Goal: Task Accomplishment & Management: Complete application form

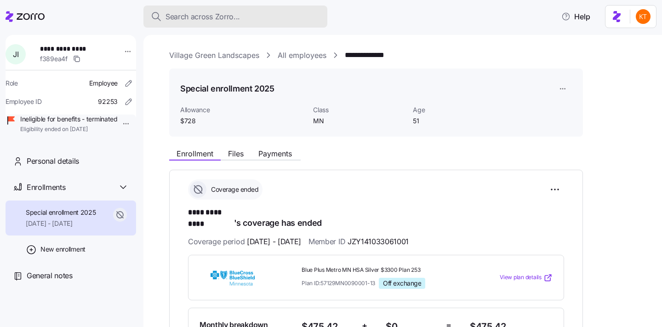
click at [194, 7] on button "Search across Zorro..." at bounding box center [236, 17] width 184 height 22
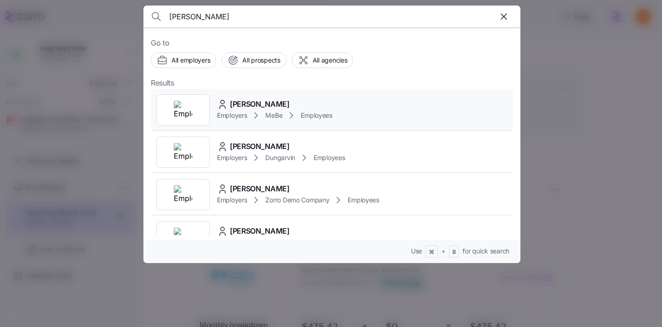
type input "Stephanie Burrelk"
click at [267, 111] on span "MeBe" at bounding box center [273, 115] width 17 height 9
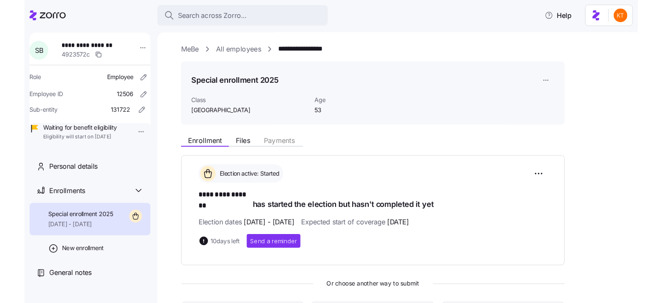
scroll to position [29, 0]
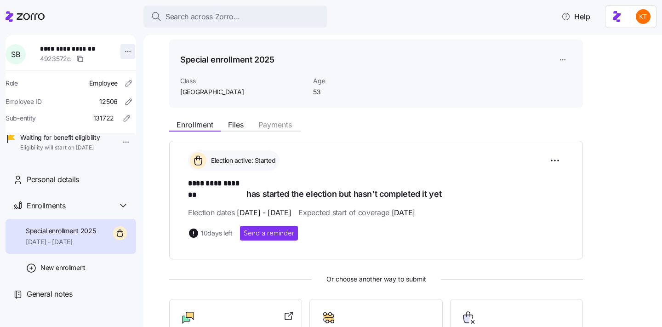
click at [125, 52] on html "**********" at bounding box center [331, 161] width 662 height 322
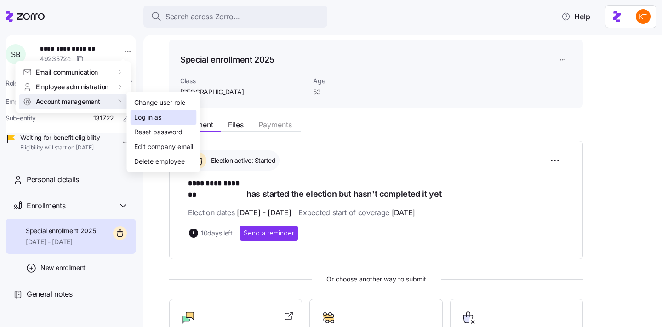
click at [160, 118] on div "Log in as" at bounding box center [147, 117] width 27 height 10
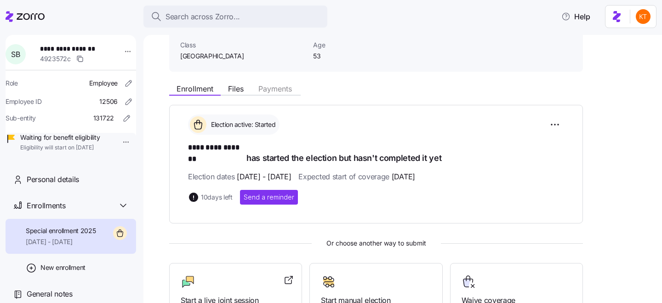
scroll to position [70, 0]
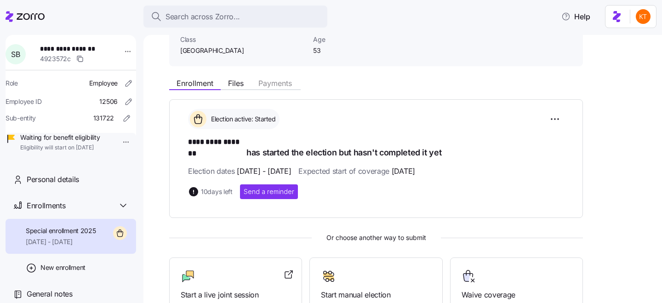
click at [536, 118] on div "Election active: Started" at bounding box center [376, 119] width 376 height 20
click at [544, 119] on div "Election active: Started" at bounding box center [376, 119] width 376 height 20
click at [556, 120] on html "**********" at bounding box center [331, 149] width 662 height 298
click at [127, 44] on html "**********" at bounding box center [331, 149] width 662 height 298
click at [124, 49] on html "**********" at bounding box center [331, 149] width 662 height 298
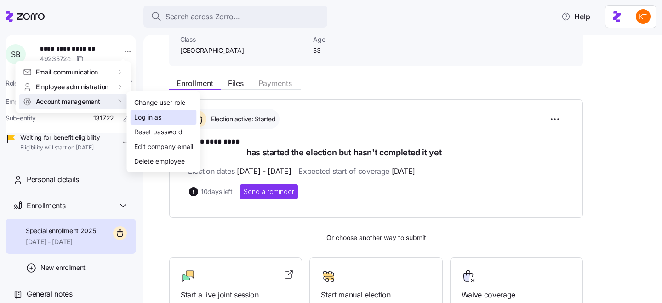
click at [174, 118] on div "Log in as" at bounding box center [164, 117] width 66 height 15
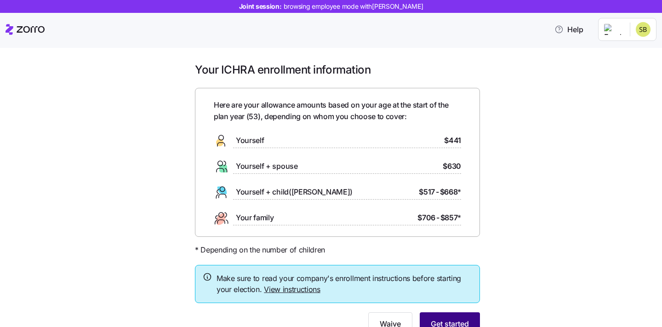
click at [448, 317] on button "Get started" at bounding box center [450, 323] width 60 height 23
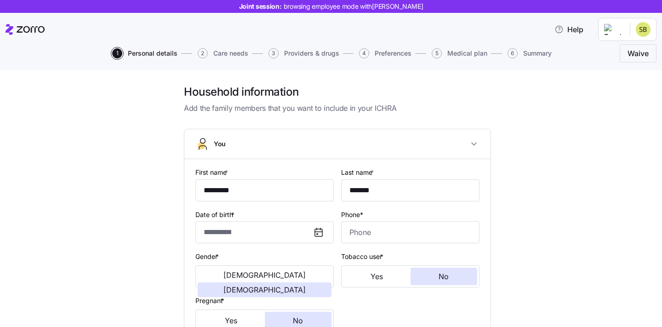
type input "**********"
type input "[PHONE_NUMBER]"
type input "[DEMOGRAPHIC_DATA] citizen"
type input "Single"
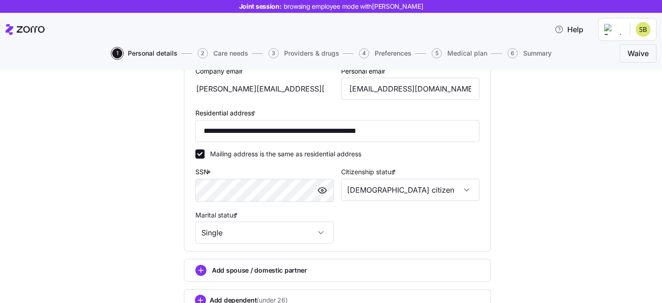
scroll to position [283, 0]
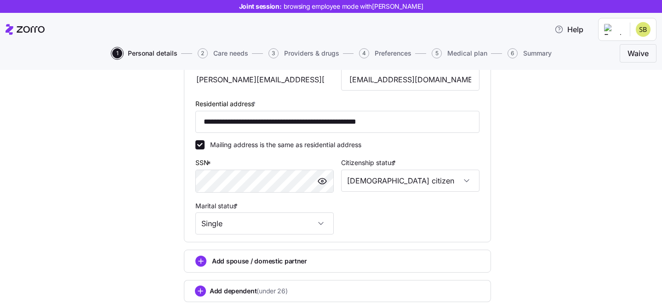
click at [331, 181] on div at bounding box center [322, 181] width 22 height 22
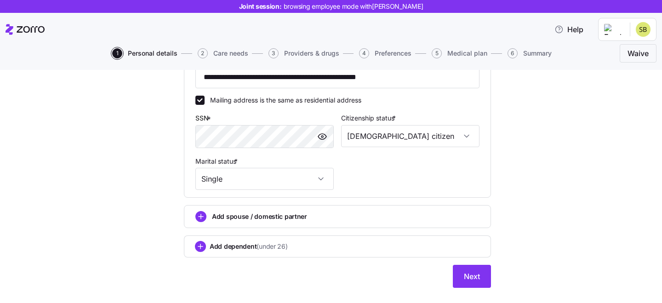
scroll to position [334, 0]
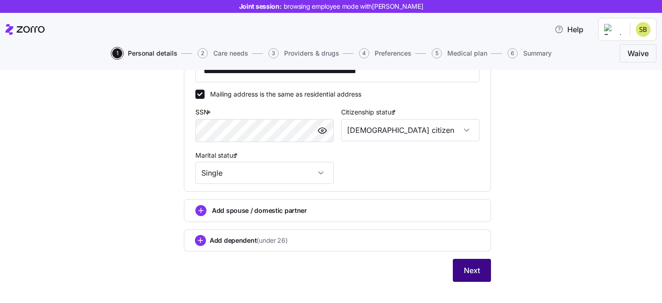
click at [474, 276] on span "Next" at bounding box center [472, 270] width 16 height 11
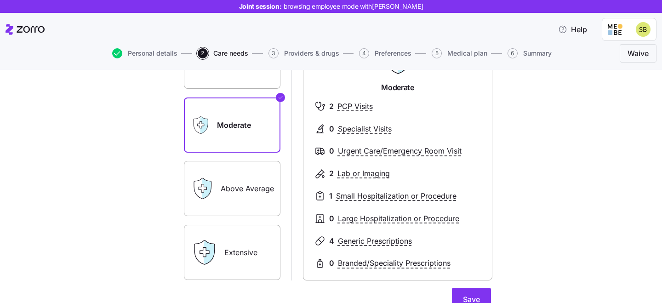
scroll to position [130, 0]
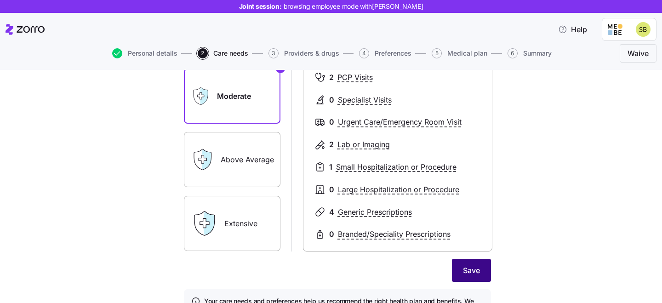
click at [461, 267] on button "Save" at bounding box center [471, 270] width 39 height 23
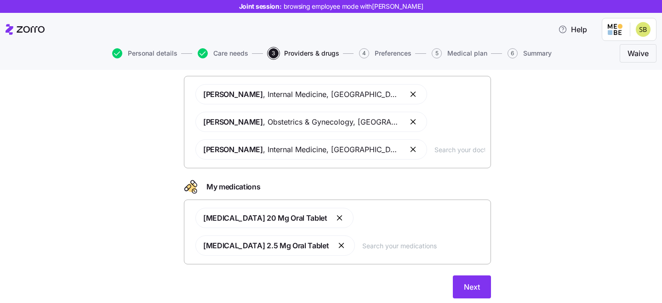
scroll to position [73, 0]
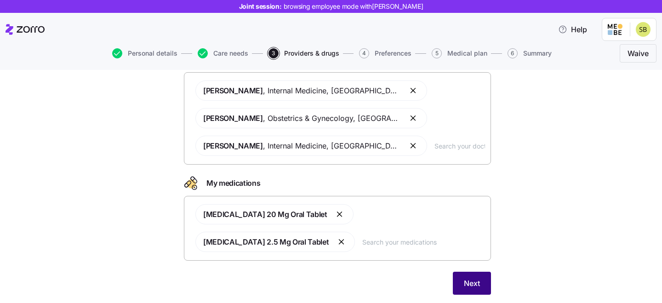
click at [478, 278] on span "Next" at bounding box center [472, 283] width 16 height 11
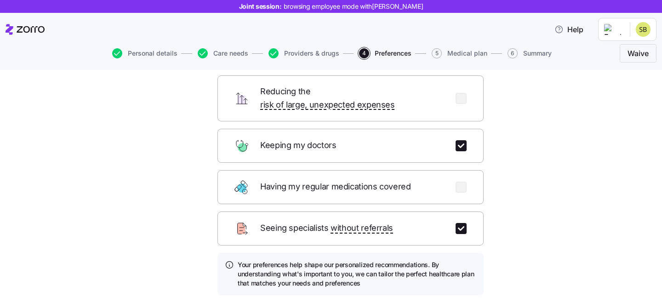
scroll to position [109, 0]
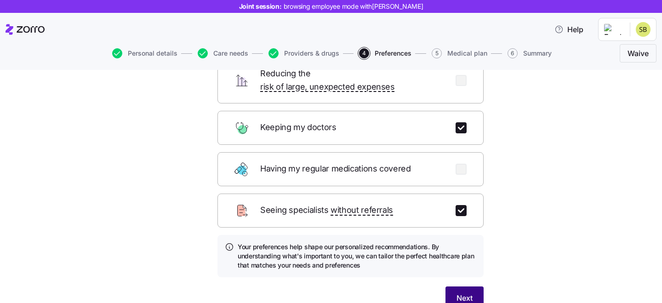
click at [461, 293] on span "Next" at bounding box center [465, 298] width 16 height 11
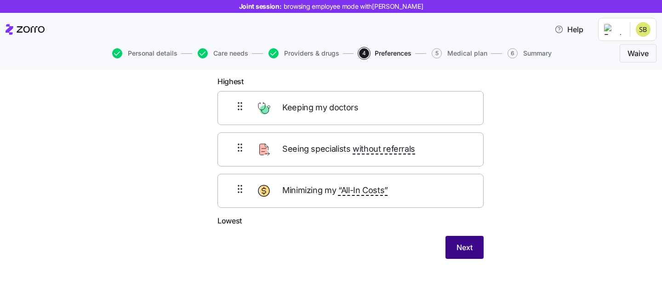
scroll to position [49, 0]
click at [464, 250] on span "Next" at bounding box center [465, 247] width 16 height 11
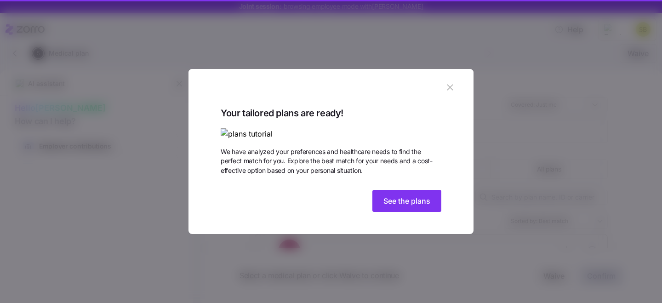
click at [451, 85] on icon "button" at bounding box center [450, 88] width 6 height 6
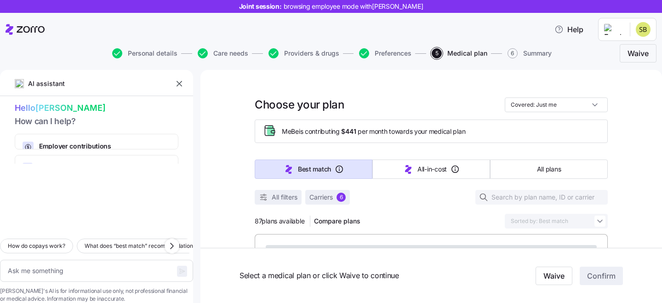
click at [178, 84] on icon "button" at bounding box center [179, 83] width 9 height 9
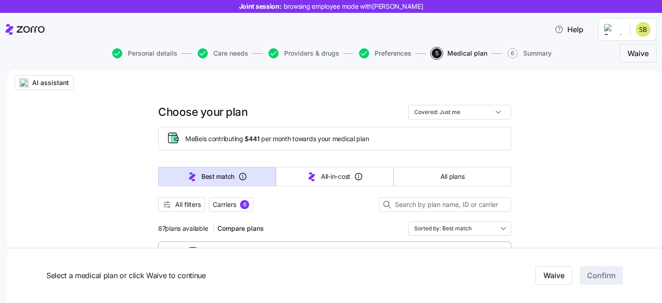
drag, startPoint x: 178, startPoint y: 84, endPoint x: 353, endPoint y: 149, distance: 186.3
click at [69, 84] on span "AI assistant" at bounding box center [50, 82] width 37 height 9
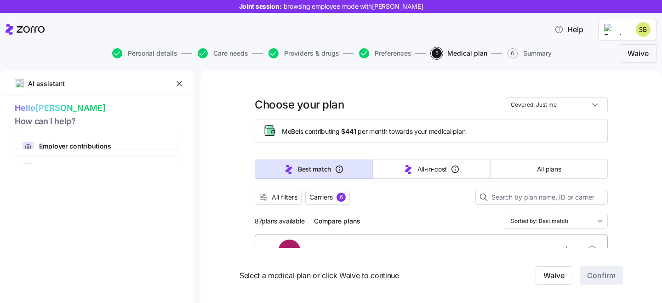
scroll to position [107, 0]
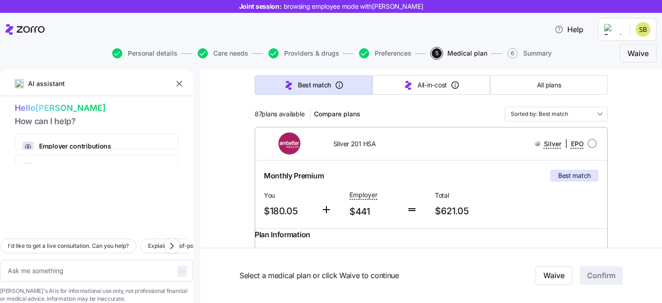
click at [181, 83] on icon "button" at bounding box center [179, 83] width 9 height 9
type textarea "x"
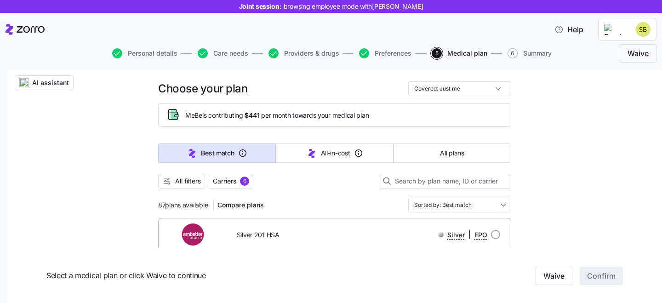
scroll to position [24, 0]
click at [241, 179] on span "Carriers 6" at bounding box center [231, 180] width 36 height 9
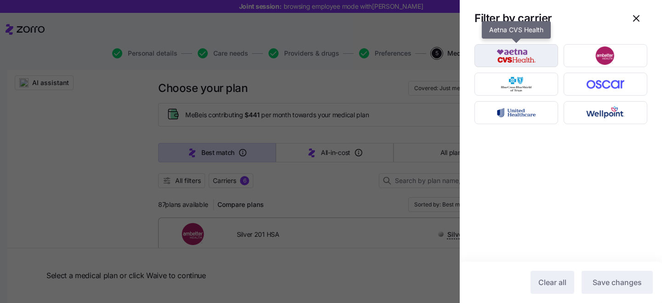
click at [532, 59] on img "button" at bounding box center [517, 55] width 68 height 18
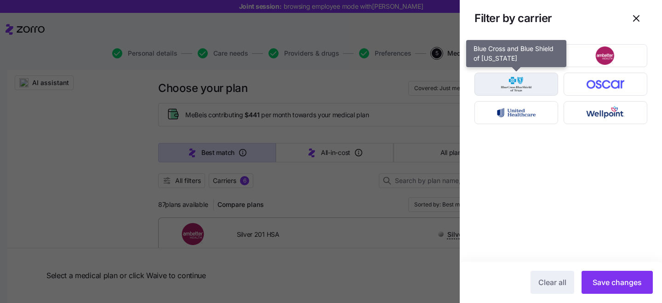
click at [529, 87] on img "button" at bounding box center [517, 84] width 68 height 18
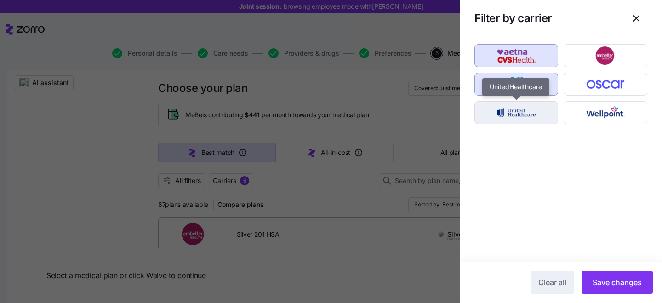
click at [528, 106] on img "button" at bounding box center [517, 113] width 68 height 18
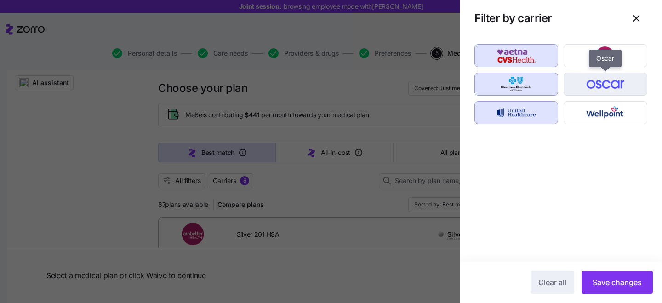
click at [574, 90] on img "button" at bounding box center [606, 84] width 68 height 18
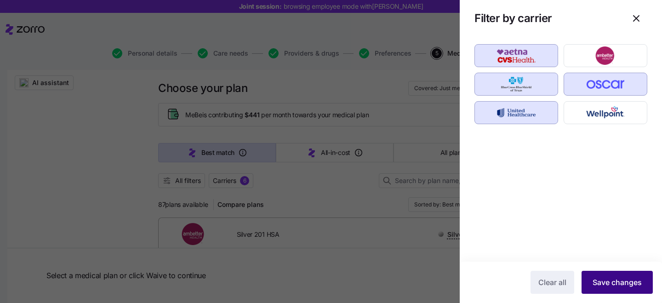
click at [607, 281] on span "Save changes" at bounding box center [617, 282] width 49 height 11
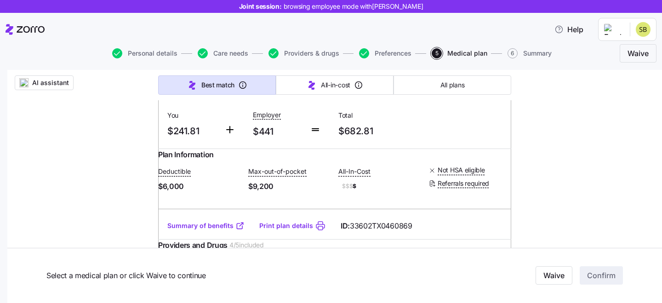
scroll to position [181, 0]
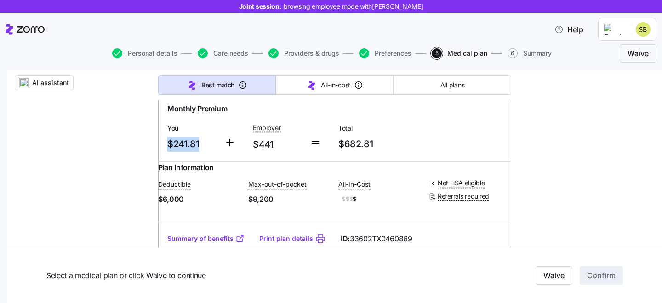
drag, startPoint x: 201, startPoint y: 142, endPoint x: 164, endPoint y: 142, distance: 37.7
click at [165, 142] on div "You $241.81" at bounding box center [192, 137] width 57 height 38
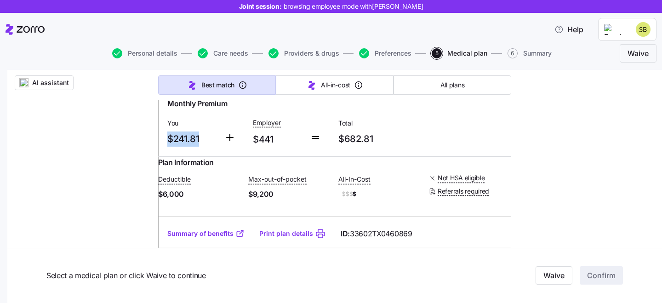
scroll to position [208, 0]
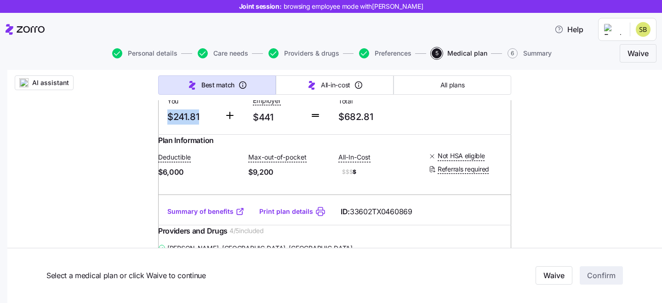
click at [202, 216] on link "Summary of benefits" at bounding box center [205, 211] width 77 height 9
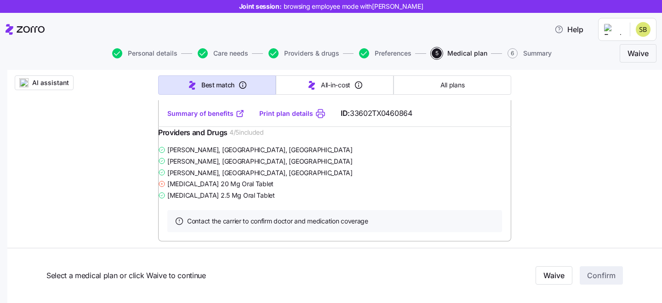
scroll to position [1584, 0]
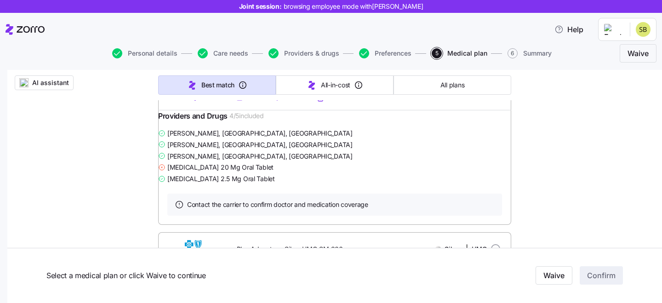
click at [212, 102] on link "Summary of benefits" at bounding box center [205, 96] width 77 height 9
drag, startPoint x: 206, startPoint y: 116, endPoint x: 168, endPoint y: 110, distance: 38.6
click at [168, 10] on span "$463.41" at bounding box center [192, 1] width 50 height 15
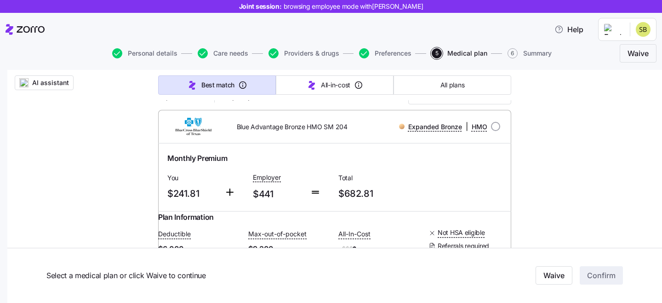
scroll to position [129, 0]
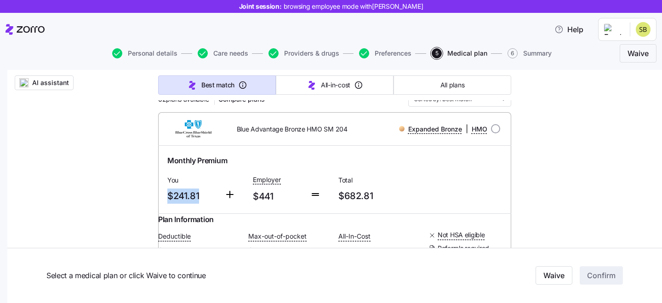
drag, startPoint x: 201, startPoint y: 199, endPoint x: 165, endPoint y: 193, distance: 36.5
click at [165, 193] on div "You $241.81" at bounding box center [192, 189] width 57 height 38
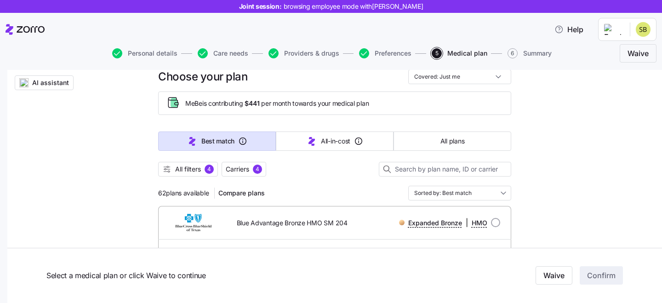
scroll to position [0, 0]
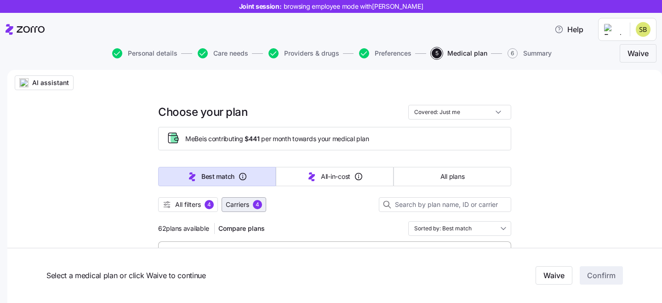
click at [243, 202] on span "Carriers" at bounding box center [237, 204] width 23 height 9
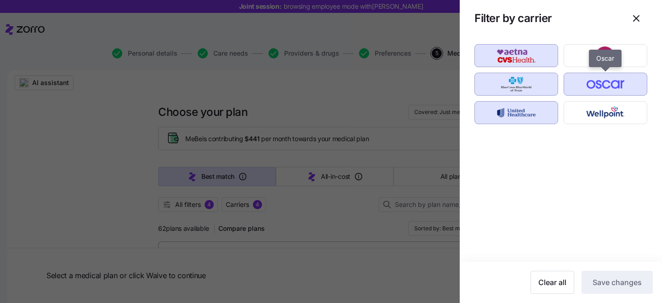
click at [597, 78] on img "button" at bounding box center [606, 84] width 68 height 18
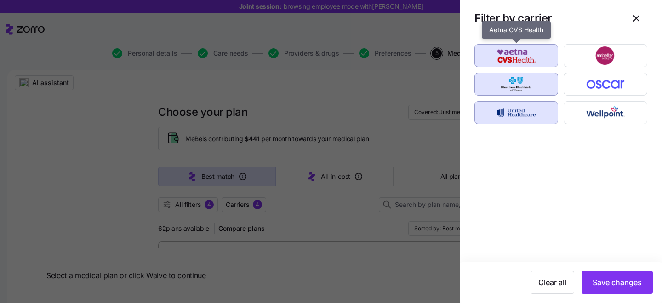
click at [527, 59] on img "button" at bounding box center [517, 55] width 68 height 18
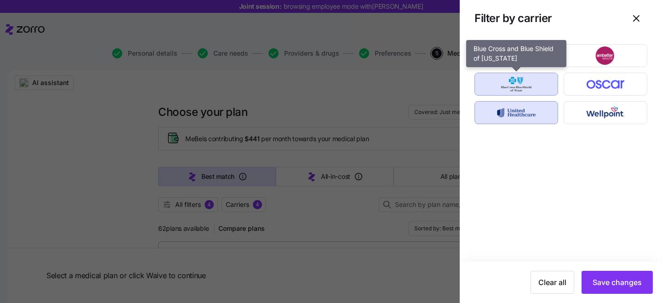
click at [527, 81] on img "button" at bounding box center [517, 84] width 68 height 18
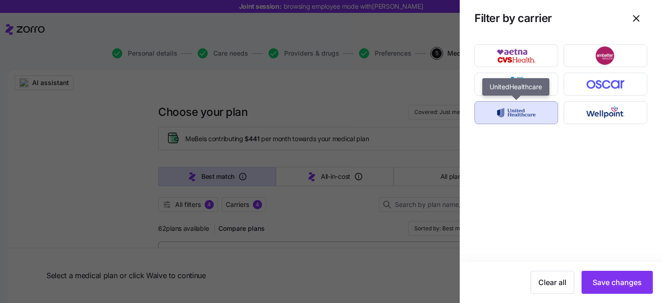
click at [525, 109] on img "button" at bounding box center [517, 113] width 68 height 18
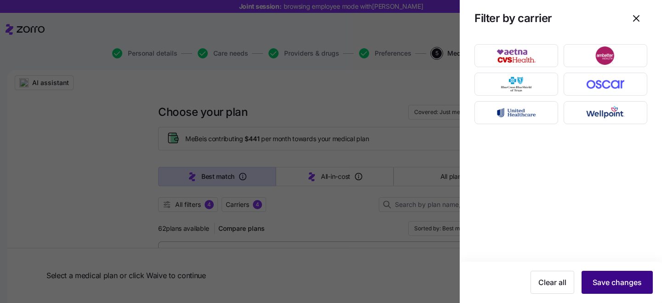
click at [610, 277] on span "Save changes" at bounding box center [617, 282] width 49 height 11
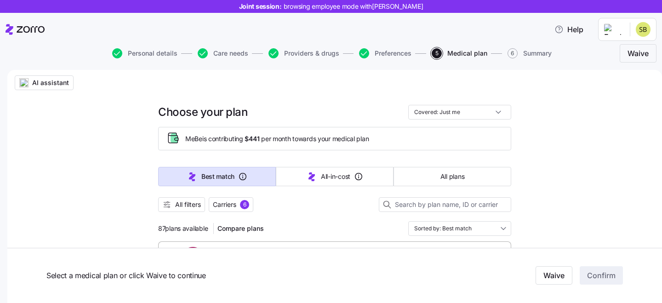
click at [242, 207] on span "6" at bounding box center [244, 204] width 9 height 9
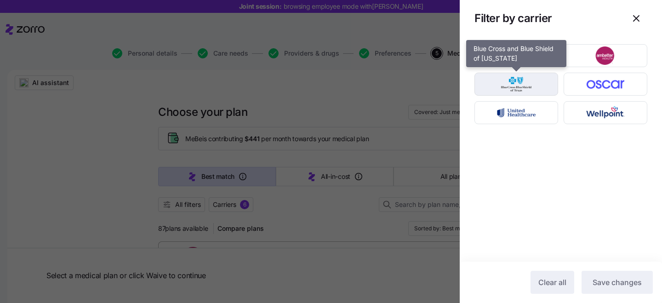
click at [533, 80] on img "button" at bounding box center [517, 84] width 68 height 18
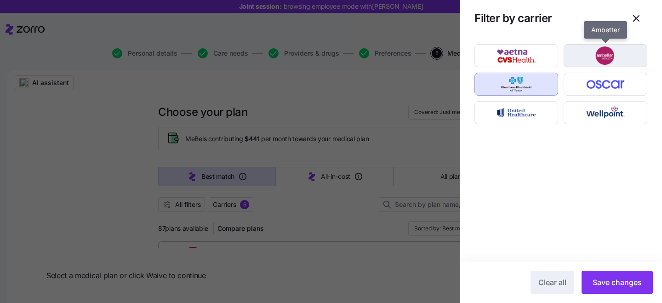
click at [610, 56] on img "button" at bounding box center [606, 55] width 68 height 18
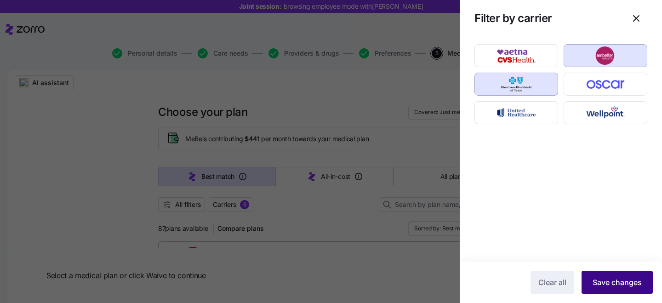
click at [606, 277] on span "Save changes" at bounding box center [617, 282] width 49 height 11
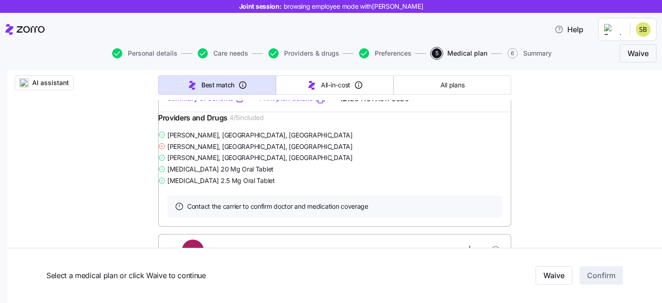
scroll to position [325, 0]
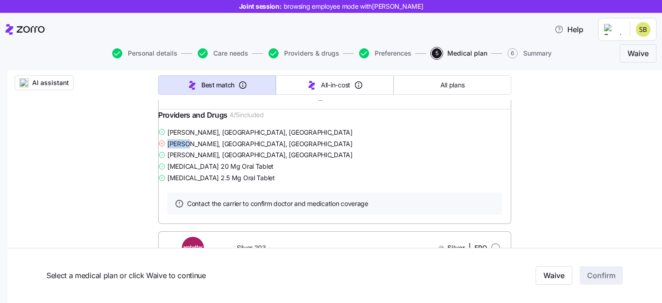
drag, startPoint x: 198, startPoint y: 165, endPoint x: 177, endPoint y: 162, distance: 20.9
click at [177, 149] on span "Brenda Uribe-torres , Kingwood, TX" at bounding box center [259, 143] width 185 height 9
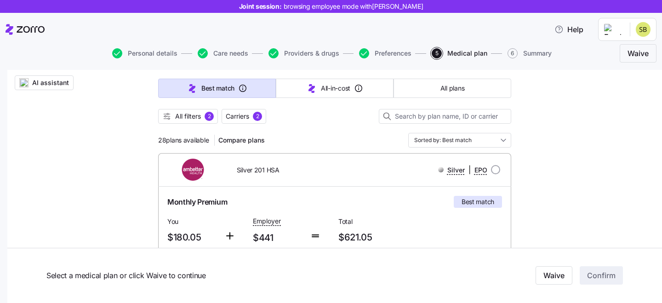
scroll to position [87, 0]
click at [253, 117] on span "Carriers 2" at bounding box center [244, 117] width 36 height 9
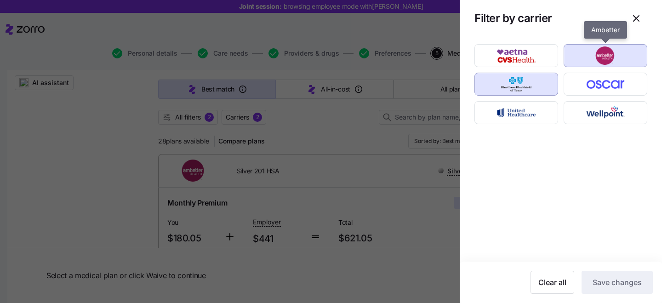
click at [590, 58] on img "button" at bounding box center [606, 55] width 68 height 18
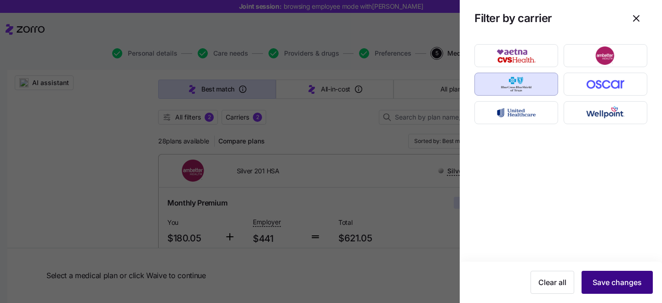
click at [624, 273] on button "Save changes" at bounding box center [617, 282] width 71 height 23
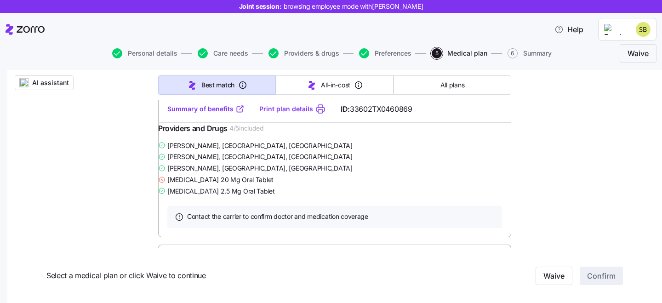
scroll to position [327, 0]
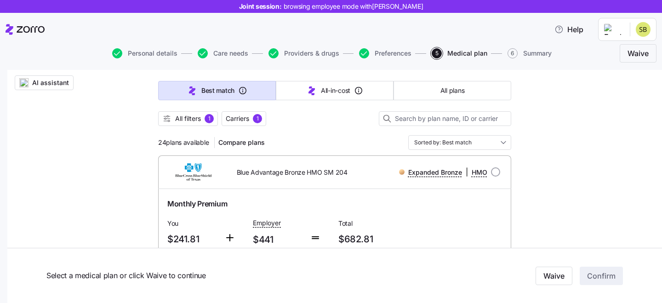
scroll to position [92, 0]
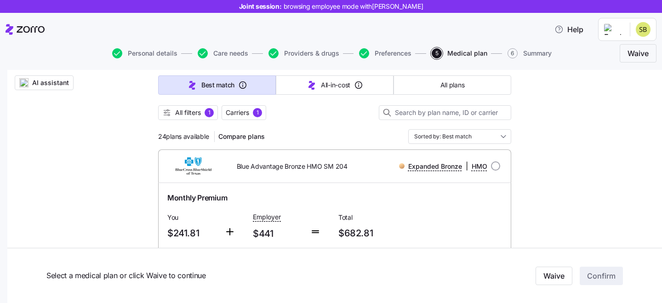
click at [242, 121] on div at bounding box center [334, 124] width 353 height 9
click at [241, 117] on button "Carriers 1" at bounding box center [244, 112] width 45 height 15
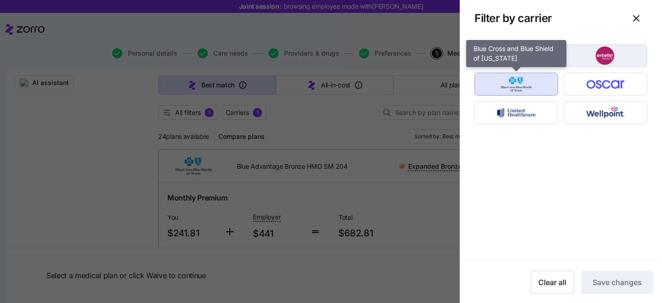
click at [584, 45] on div "button" at bounding box center [605, 56] width 83 height 22
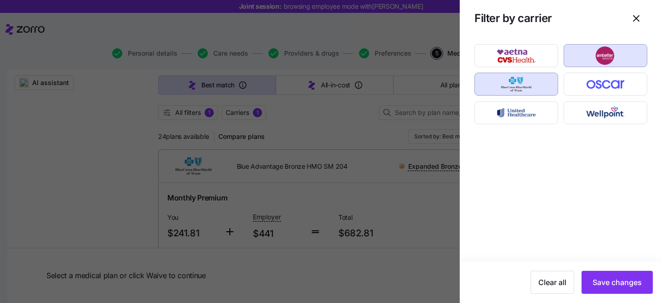
click at [572, 63] on img "button" at bounding box center [606, 55] width 68 height 18
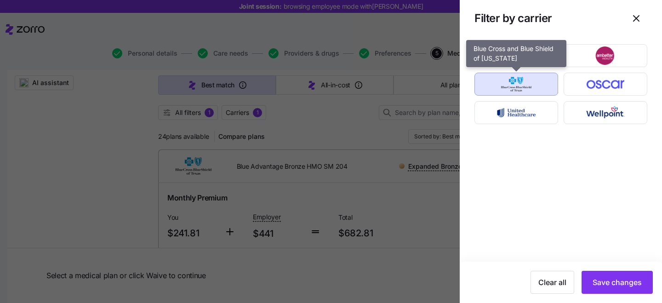
click at [535, 81] on img "button" at bounding box center [517, 84] width 68 height 18
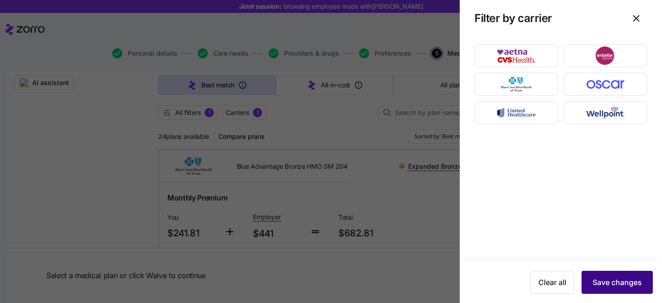
click at [614, 282] on span "Save changes" at bounding box center [617, 282] width 49 height 11
click at [225, 114] on div at bounding box center [331, 151] width 662 height 303
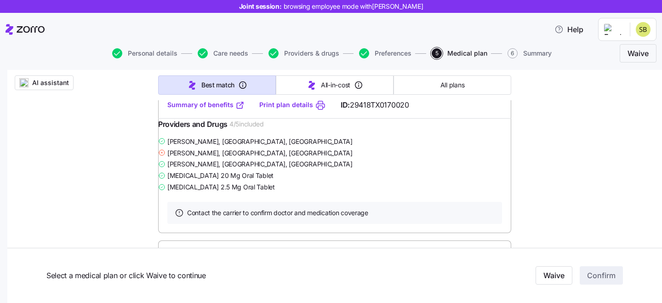
scroll to position [327, 0]
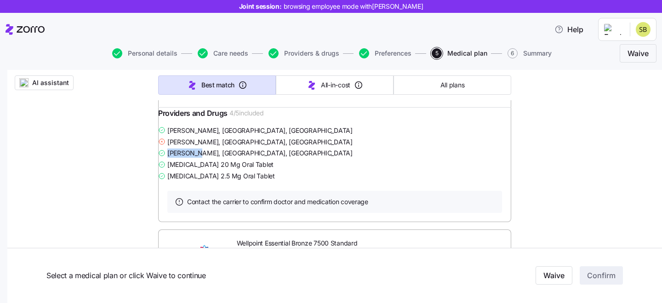
drag, startPoint x: 207, startPoint y: 171, endPoint x: 178, endPoint y: 168, distance: 29.2
click at [178, 158] on span "Olubunmi Ogundadegbe , Humble, TX" at bounding box center [259, 153] width 185 height 9
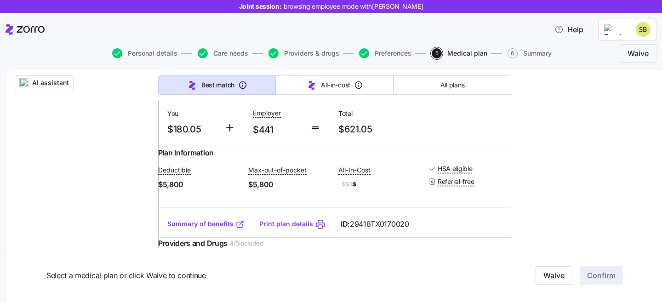
scroll to position [197, 0]
click at [206, 226] on div "Summary of benefits Print plan details ID: 29418TX0170020" at bounding box center [334, 224] width 353 height 26
click at [204, 228] on link "Summary of benefits" at bounding box center [205, 223] width 77 height 9
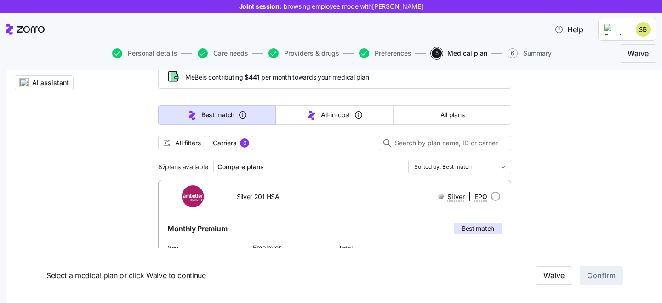
scroll to position [0, 0]
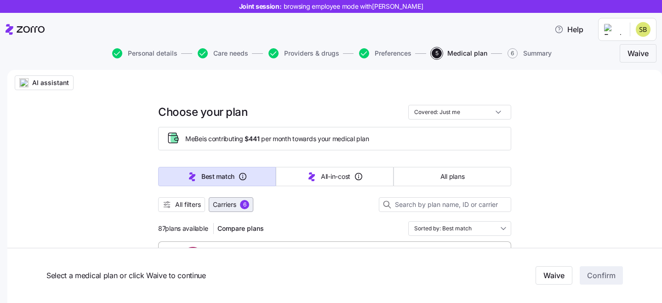
click at [244, 204] on div "6" at bounding box center [244, 204] width 9 height 9
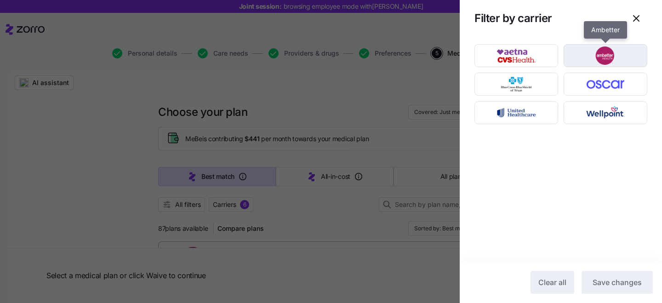
click at [596, 61] on img "button" at bounding box center [606, 55] width 68 height 18
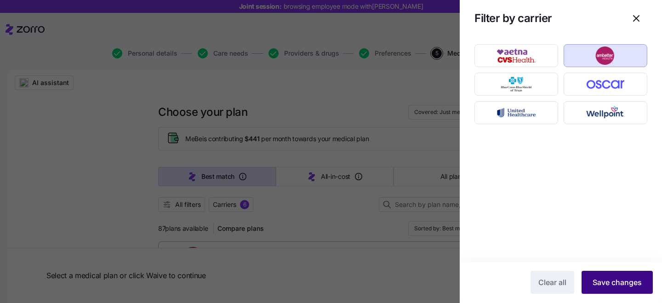
click at [631, 283] on span "Save changes" at bounding box center [617, 282] width 49 height 11
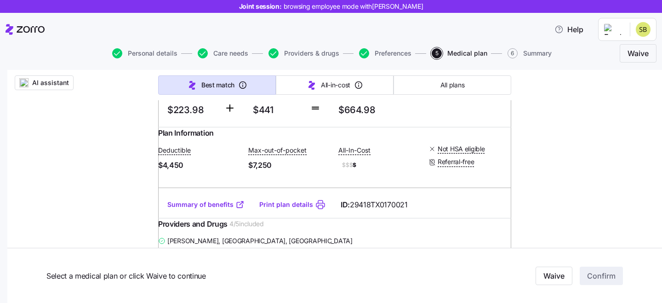
scroll to position [530, 0]
click at [197, 209] on link "Summary of benefits" at bounding box center [205, 204] width 77 height 9
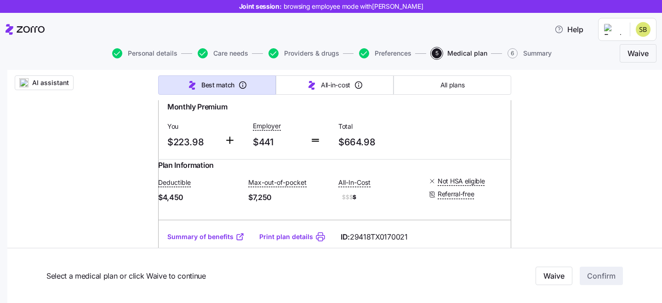
scroll to position [491, 0]
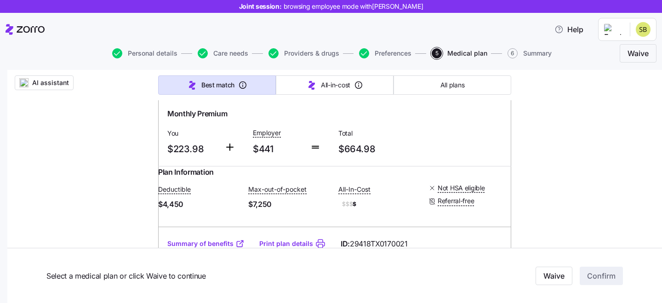
click at [495, 86] on input "radio" at bounding box center [495, 81] width 9 height 9
radio input "true"
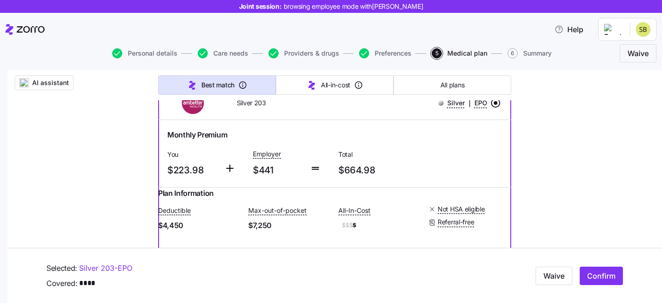
scroll to position [469, 0]
click at [613, 283] on button "Confirm" at bounding box center [601, 276] width 43 height 18
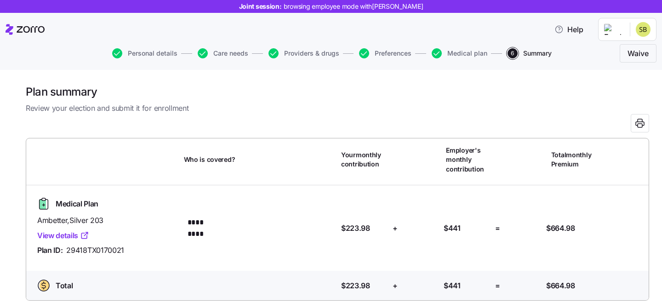
click at [399, 8] on span "browsing employee mode with Stephanie Burrell" at bounding box center [354, 6] width 140 height 9
click at [424, 8] on div "Joint session: browsing employee mode with Stephanie Burrell" at bounding box center [331, 6] width 662 height 13
drag, startPoint x: 427, startPoint y: 7, endPoint x: 374, endPoint y: 7, distance: 53.4
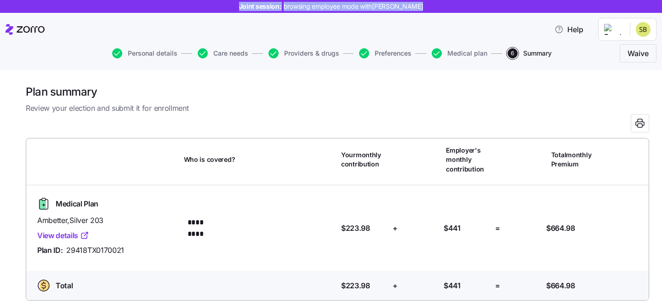
click at [374, 7] on div "Joint session: browsing employee mode with Stephanie Burrell" at bounding box center [331, 6] width 662 height 13
click at [374, 7] on span "browsing employee mode with Stephanie Burrell" at bounding box center [354, 6] width 140 height 9
click at [380, 9] on span "browsing employee mode with Stephanie Burrell" at bounding box center [354, 6] width 140 height 9
click at [374, 8] on span "browsing employee mode with Stephanie Burrell" at bounding box center [354, 6] width 140 height 9
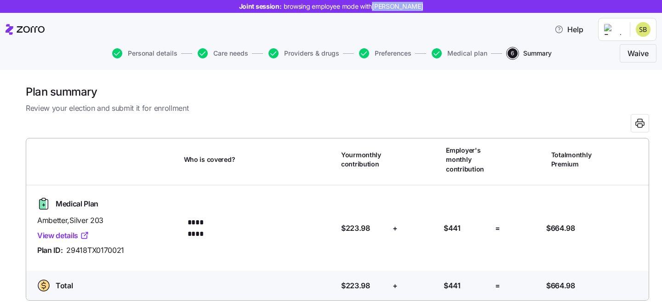
drag, startPoint x: 374, startPoint y: 8, endPoint x: 427, endPoint y: 8, distance: 52.9
click at [427, 8] on div "Joint session: browsing employee mode with Stephanie Burrell" at bounding box center [331, 6] width 662 height 13
copy span "[PERSON_NAME]"
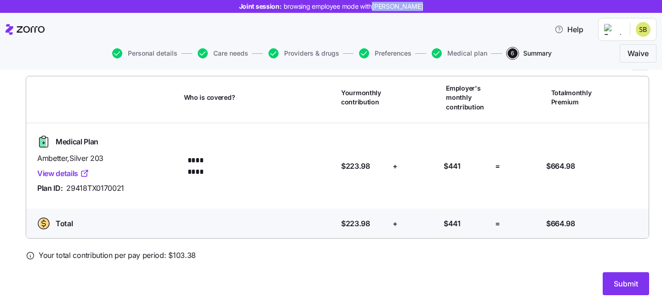
scroll to position [65, 0]
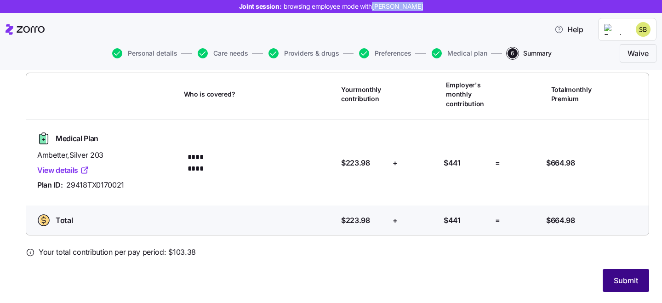
click at [620, 279] on span "Submit" at bounding box center [626, 280] width 24 height 11
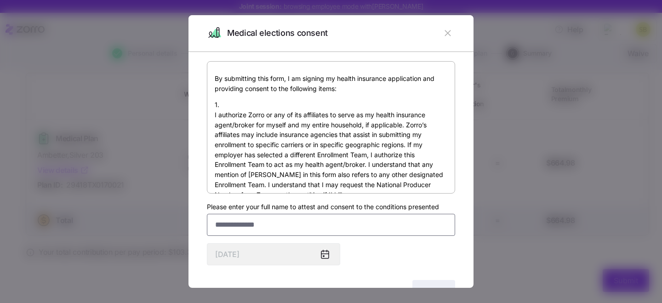
click at [329, 229] on input "Please enter your full name to attest and consent to the conditions presented" at bounding box center [331, 225] width 248 height 22
paste input "**********"
type input "**********"
click at [433, 285] on button "Agree" at bounding box center [434, 291] width 43 height 23
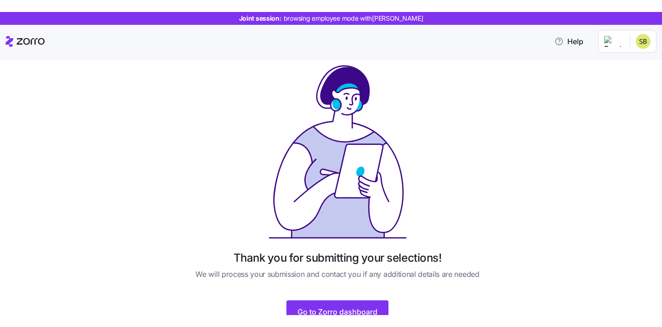
scroll to position [12, 0]
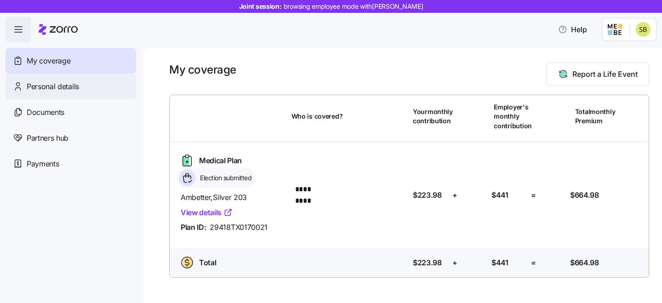
click at [60, 90] on span "Personal details" at bounding box center [53, 87] width 52 height 12
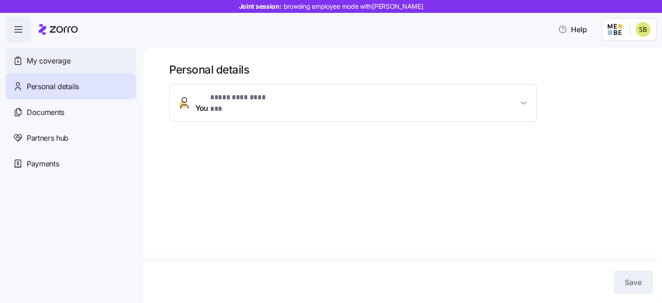
click at [52, 58] on span "My coverage" at bounding box center [49, 61] width 44 height 12
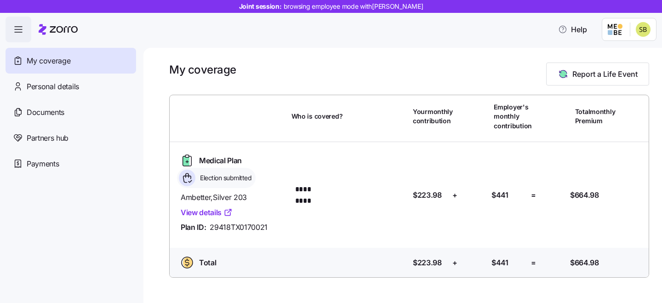
click at [28, 31] on span "button" at bounding box center [18, 29] width 25 height 25
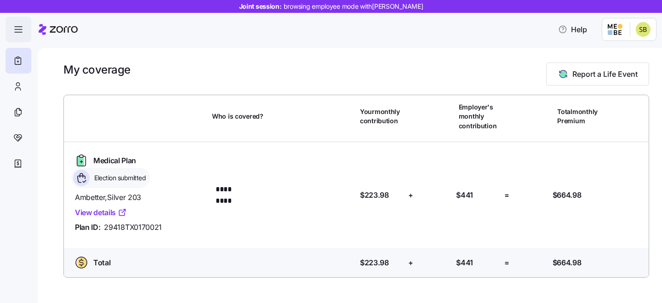
click at [17, 31] on icon "button" at bounding box center [18, 29] width 11 height 11
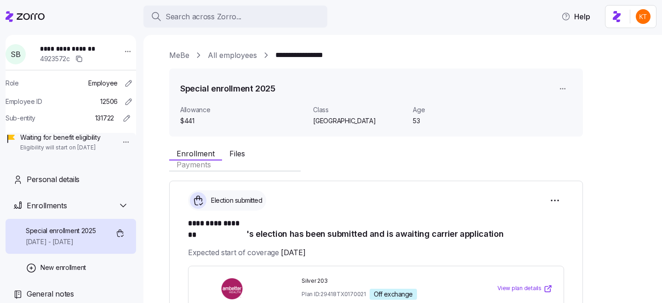
click at [550, 192] on html "**********" at bounding box center [331, 149] width 662 height 298
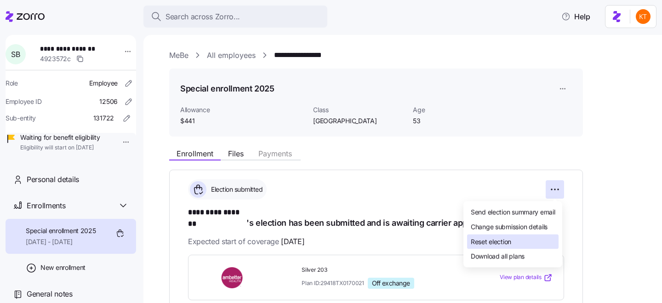
click at [496, 243] on span "Reset election" at bounding box center [491, 241] width 40 height 9
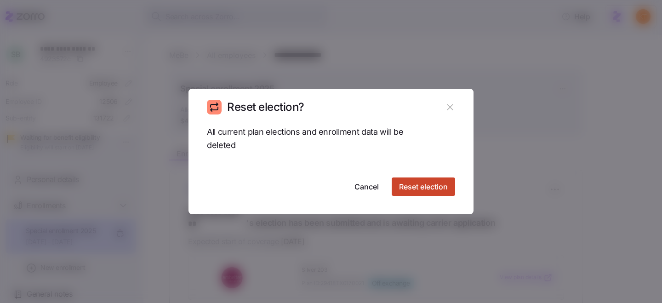
click at [423, 186] on span "Reset election" at bounding box center [423, 186] width 49 height 11
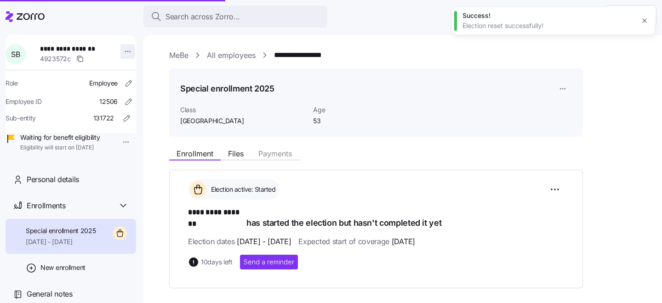
click at [124, 51] on html "**********" at bounding box center [331, 149] width 662 height 298
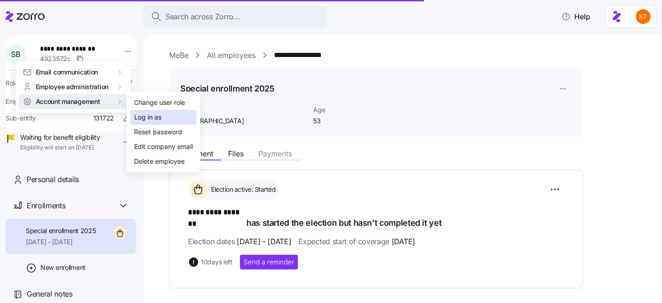
click at [148, 117] on div "Log in as" at bounding box center [147, 117] width 27 height 10
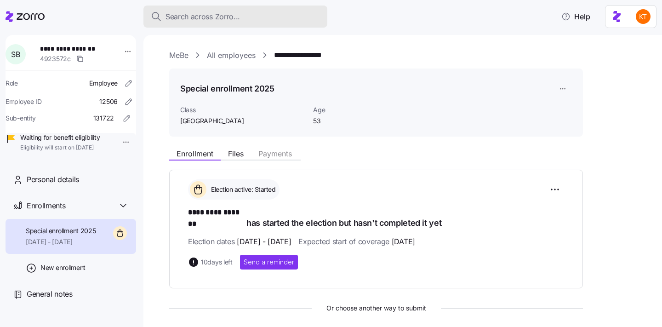
click at [255, 22] on div "Search across Zorro..." at bounding box center [235, 17] width 169 height 12
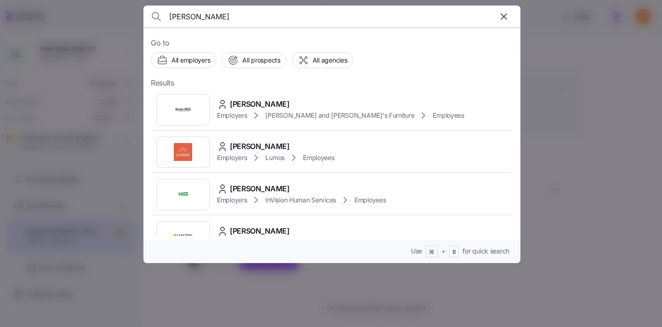
type input "kelly gibney"
click at [267, 108] on span "KELLY GIBNEY" at bounding box center [260, 104] width 60 height 12
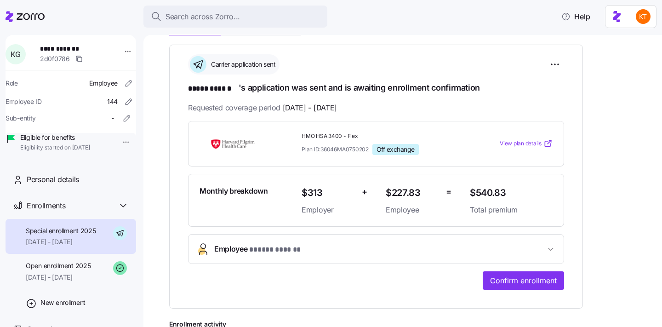
scroll to position [157, 0]
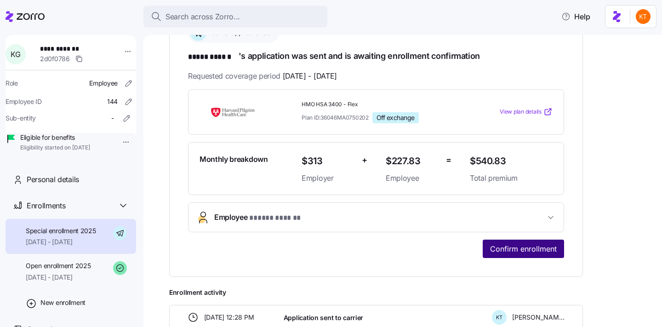
click at [520, 250] on span "Confirm enrollment" at bounding box center [523, 248] width 67 height 11
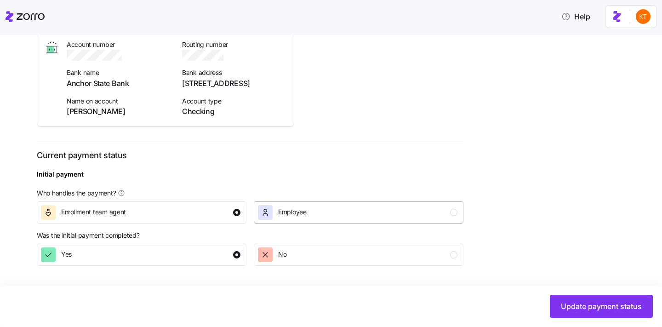
scroll to position [323, 0]
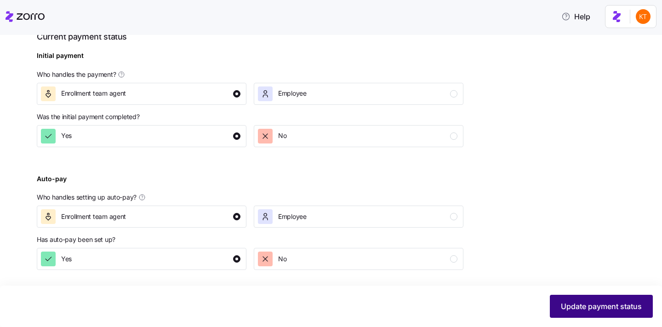
click at [606, 303] on span "Update payment status" at bounding box center [601, 306] width 81 height 11
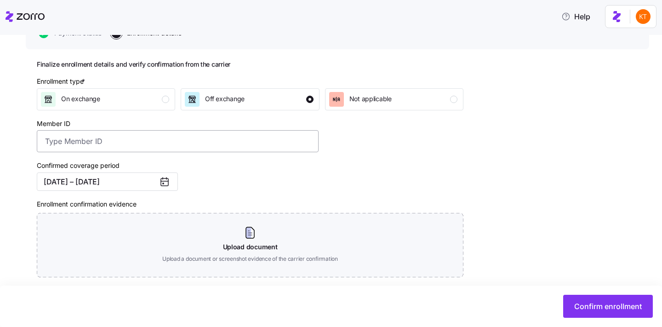
scroll to position [145, 0]
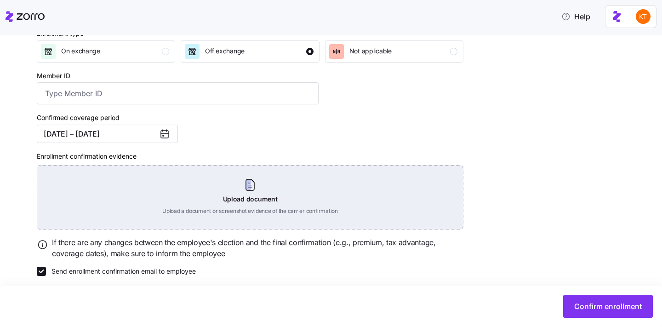
click at [248, 191] on div "Upload document Upload a document or screenshot evidence of the carrier confirm…" at bounding box center [250, 197] width 427 height 64
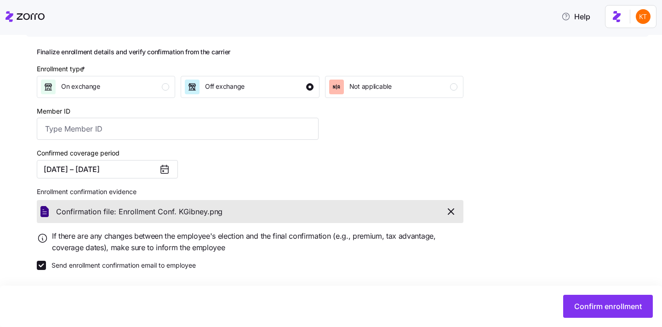
scroll to position [110, 0]
click at [52, 266] on label "Send enrollment confirmation email to employee" at bounding box center [121, 265] width 150 height 9
click at [46, 266] on input "Send enrollment confirmation email to employee" at bounding box center [41, 265] width 9 height 9
click at [620, 303] on button "Confirm enrollment" at bounding box center [609, 306] width 90 height 23
checkbox input "false"
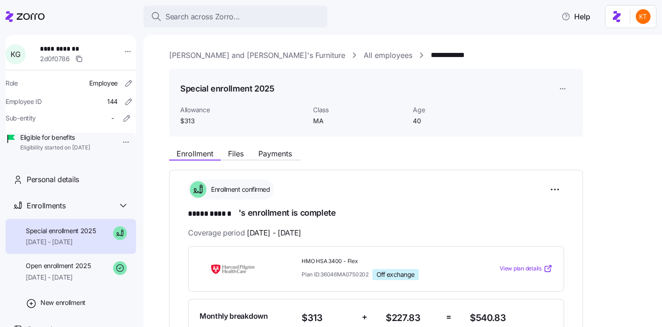
click at [232, 148] on div "Enrollment Files Payments" at bounding box center [376, 152] width 414 height 17
click at [234, 150] on span "Files" at bounding box center [236, 153] width 16 height 7
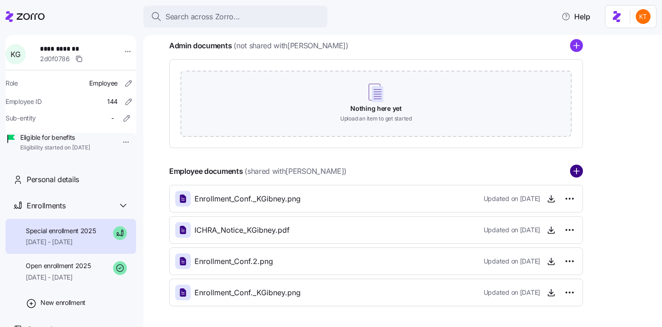
scroll to position [136, 0]
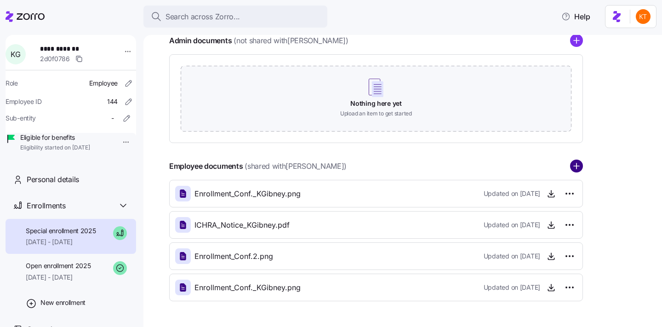
click at [576, 170] on circle "add icon" at bounding box center [577, 167] width 12 height 12
click at [280, 196] on span "Enrollment_Conf._KGibney.png" at bounding box center [248, 194] width 106 height 12
click at [568, 190] on html "**********" at bounding box center [331, 161] width 662 height 322
click at [552, 194] on html "**********" at bounding box center [331, 161] width 662 height 322
click at [552, 194] on icon "button" at bounding box center [552, 193] width 0 height 5
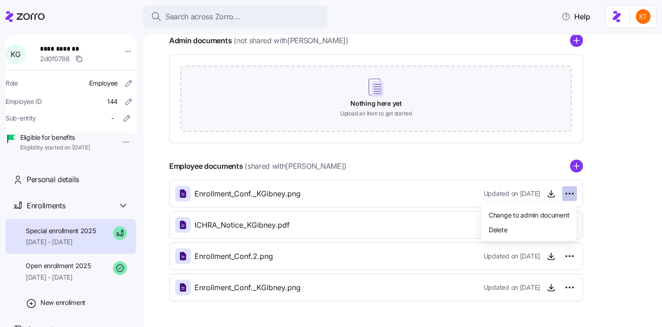
click at [575, 196] on html "**********" at bounding box center [331, 161] width 662 height 322
click at [411, 202] on html "**********" at bounding box center [331, 161] width 662 height 322
click at [572, 193] on html "**********" at bounding box center [331, 161] width 662 height 322
click at [407, 187] on html "**********" at bounding box center [331, 161] width 662 height 322
click at [579, 163] on circle "add icon" at bounding box center [577, 167] width 12 height 12
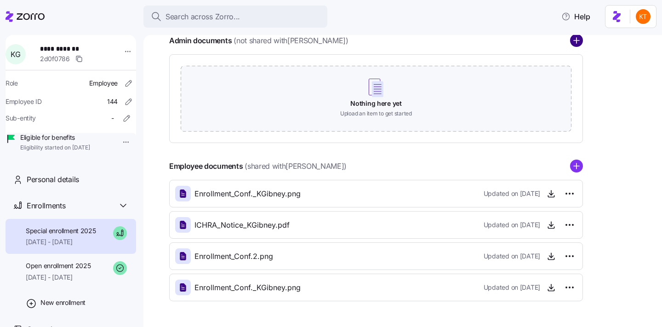
click at [573, 42] on circle "add icon" at bounding box center [577, 41] width 12 height 12
click at [577, 40] on icon "add icon" at bounding box center [576, 40] width 13 height 13
click at [575, 45] on circle "add icon" at bounding box center [577, 41] width 12 height 12
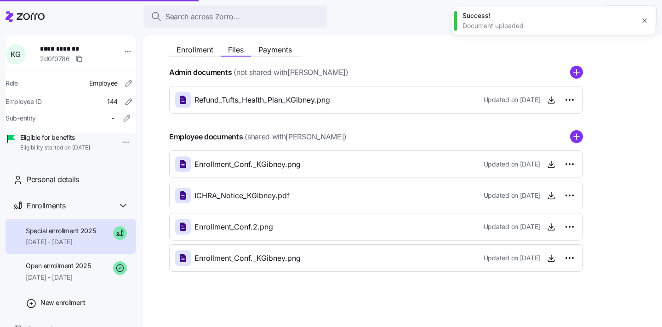
scroll to position [104, 0]
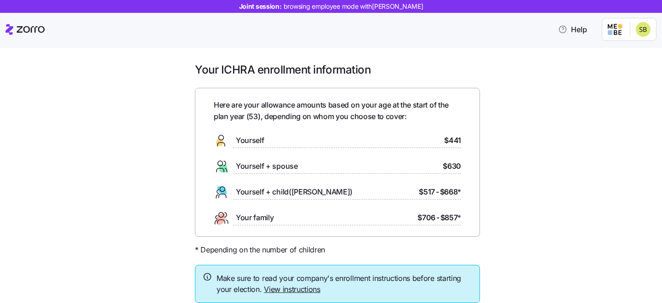
scroll to position [65, 0]
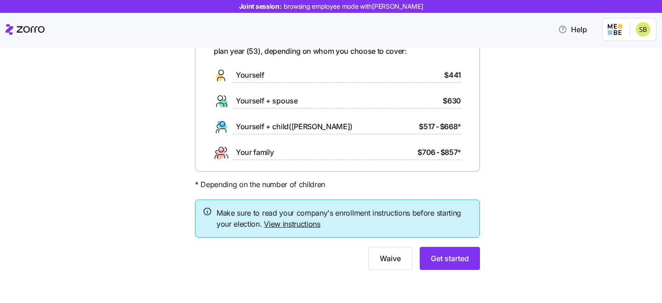
click at [443, 245] on div at bounding box center [337, 242] width 285 height 9
click at [444, 247] on button "Get started" at bounding box center [450, 258] width 60 height 23
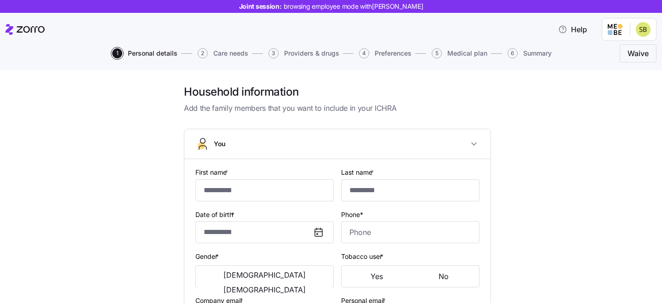
type input "*********"
type input "*******"
type input "[PERSON_NAME][EMAIL_ADDRESS][PERSON_NAME][DOMAIN_NAME]"
type input "[EMAIL_ADDRESS][DOMAIN_NAME]"
type input "**********"
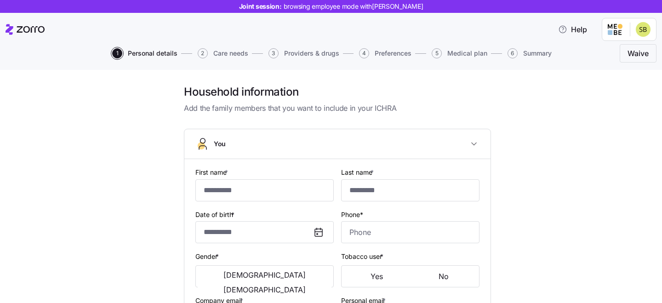
checkbox input "true"
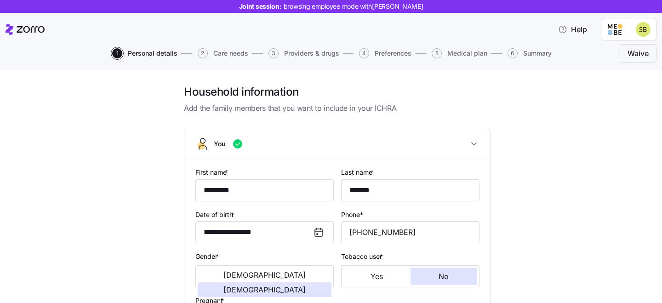
type input "**********"
type input "[PHONE_NUMBER]"
type input "[DEMOGRAPHIC_DATA] citizen"
type input "Single"
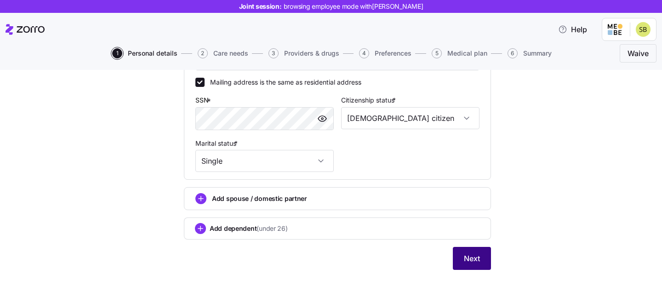
click at [482, 257] on button "Next" at bounding box center [472, 258] width 38 height 23
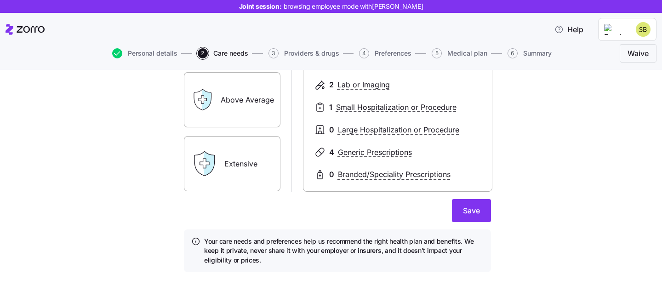
scroll to position [192, 0]
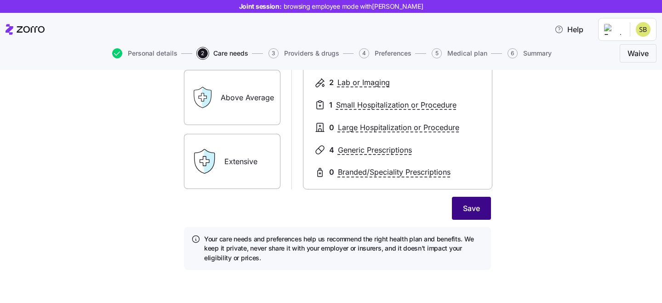
click at [472, 205] on span "Save" at bounding box center [471, 208] width 17 height 11
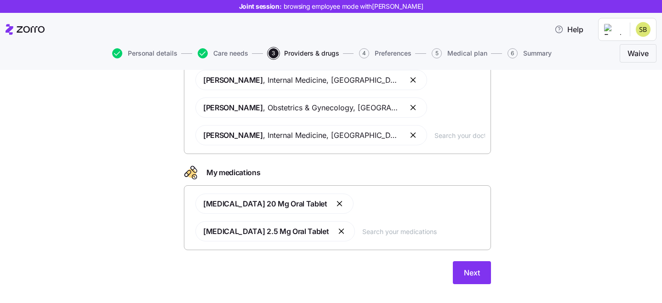
scroll to position [88, 0]
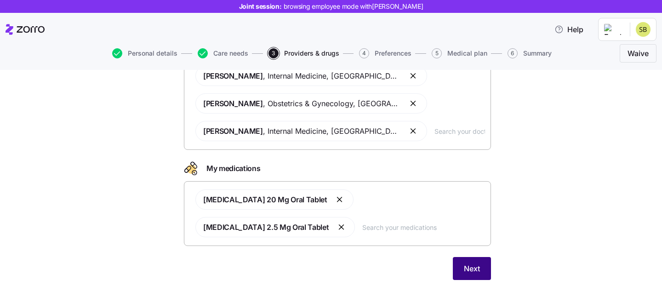
click at [475, 257] on button "Next" at bounding box center [472, 268] width 38 height 23
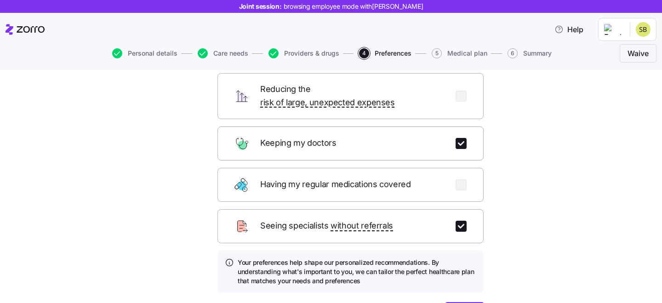
scroll to position [116, 0]
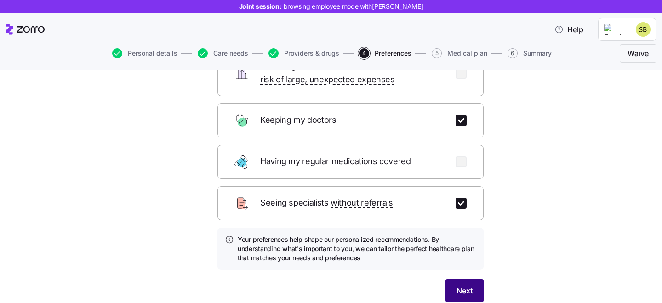
click at [466, 285] on span "Next" at bounding box center [465, 290] width 16 height 11
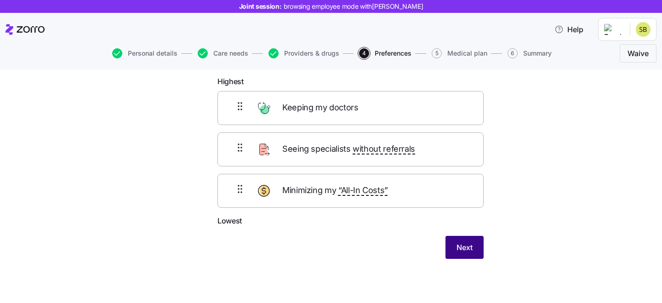
scroll to position [49, 0]
click at [466, 253] on span "Next" at bounding box center [465, 247] width 16 height 11
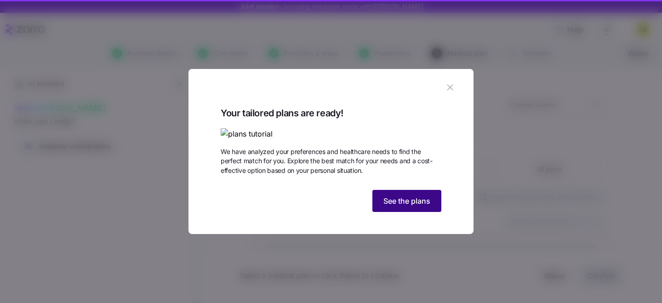
click at [397, 207] on span "See the plans" at bounding box center [407, 201] width 47 height 11
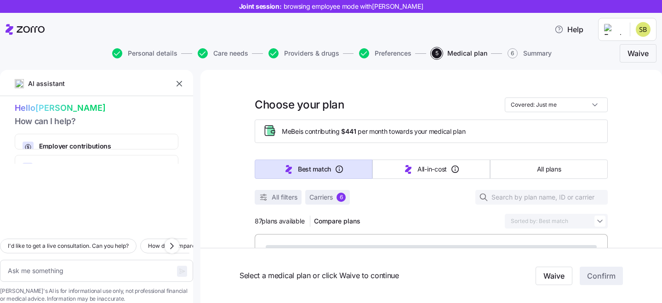
scroll to position [12, 0]
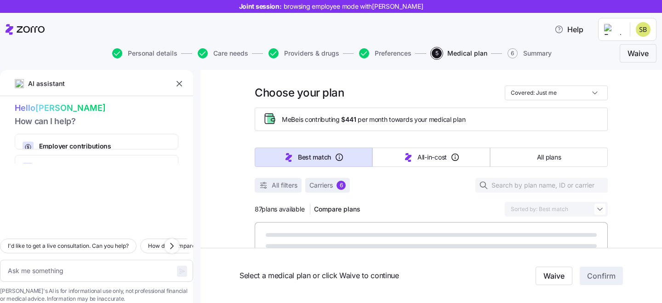
click at [178, 78] on button "button" at bounding box center [179, 83] width 13 height 13
click at [330, 184] on span "Carriers" at bounding box center [321, 185] width 23 height 9
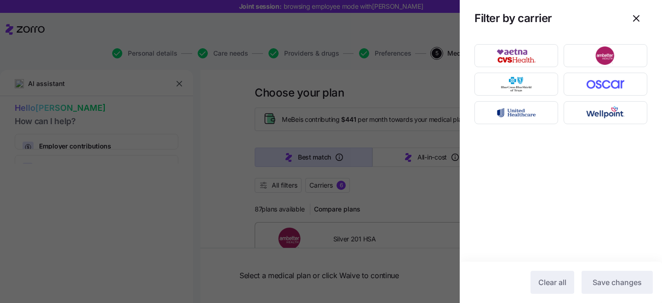
click at [179, 76] on div at bounding box center [331, 151] width 662 height 303
click at [333, 185] on div at bounding box center [331, 151] width 662 height 303
click at [604, 52] on img "button" at bounding box center [606, 55] width 68 height 18
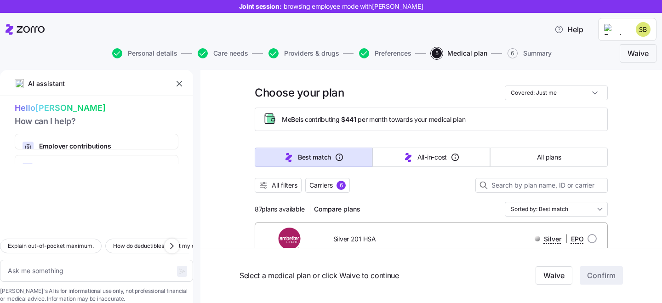
click at [586, 57] on div at bounding box center [331, 151] width 662 height 303
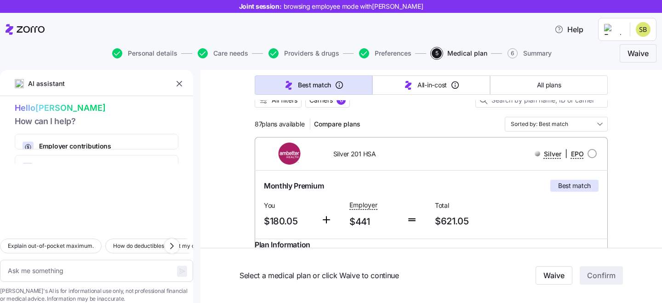
scroll to position [0, 0]
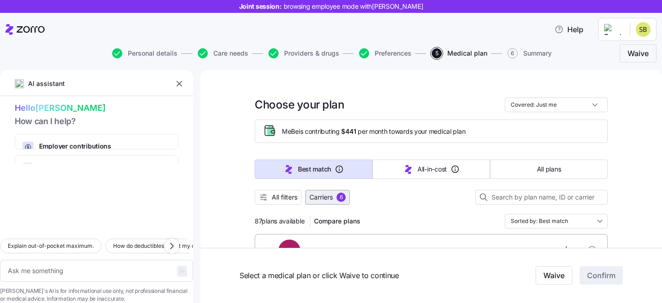
click at [326, 200] on span "Carriers" at bounding box center [321, 197] width 23 height 9
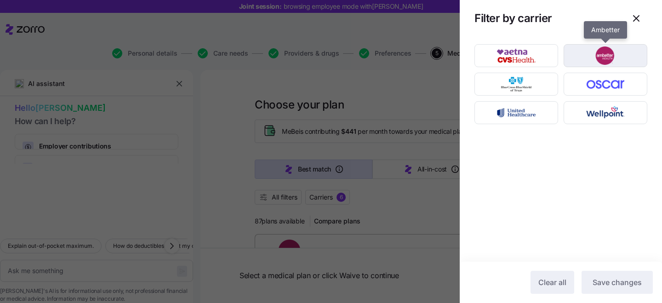
click at [611, 53] on img "button" at bounding box center [606, 55] width 68 height 18
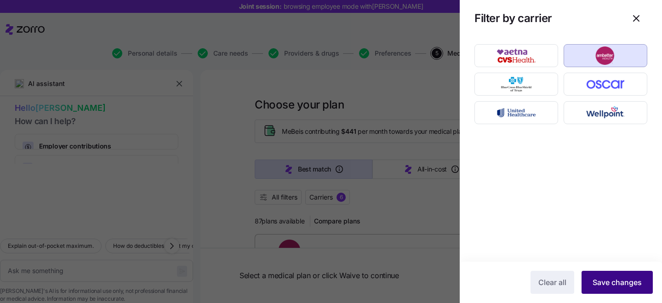
click at [604, 284] on span "Save changes" at bounding box center [617, 282] width 49 height 11
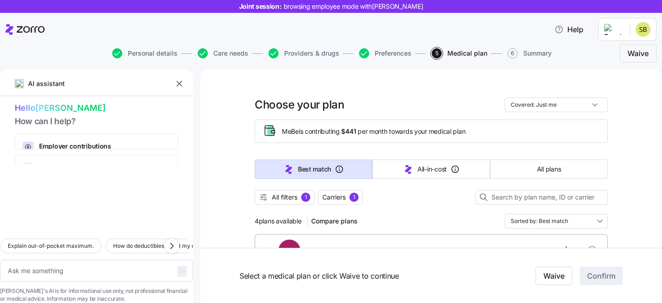
drag, startPoint x: 331, startPoint y: 201, endPoint x: 505, endPoint y: 130, distance: 187.3
click at [331, 201] on span "Carriers" at bounding box center [333, 197] width 23 height 9
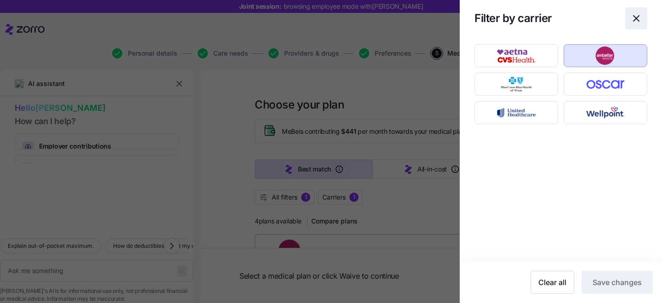
click at [639, 20] on icon "button" at bounding box center [636, 18] width 11 height 11
type textarea "x"
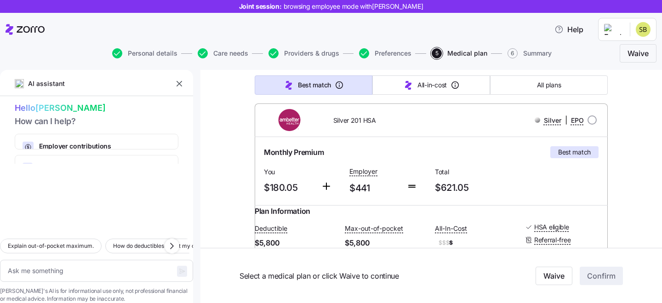
scroll to position [127, 0]
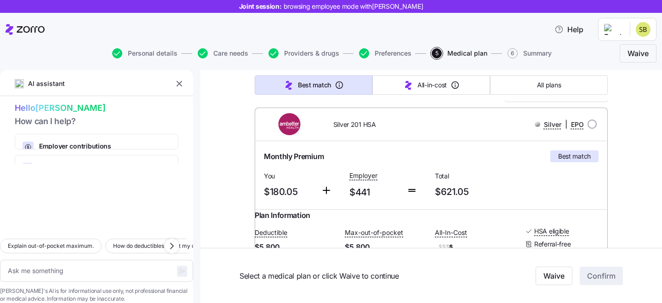
click at [178, 82] on icon "button" at bounding box center [179, 83] width 9 height 9
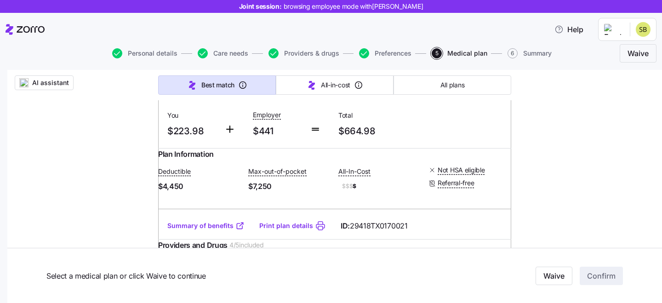
scroll to position [539, 0]
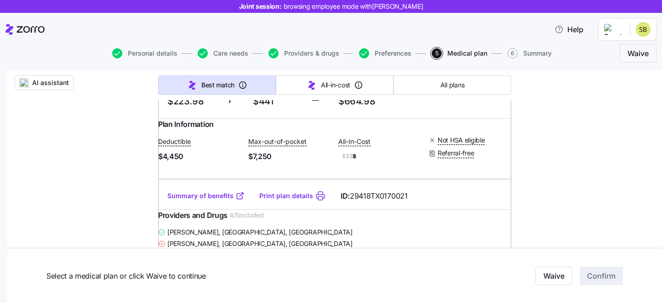
click at [210, 201] on link "Summary of benefits" at bounding box center [205, 195] width 77 height 9
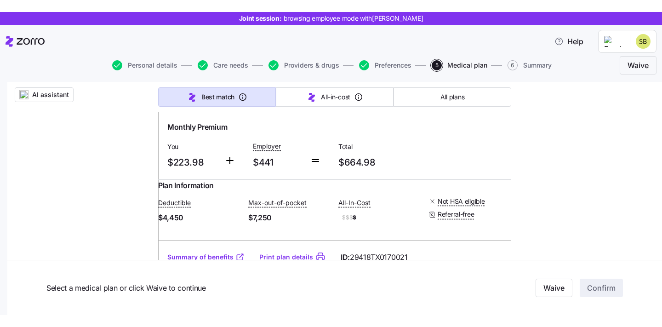
scroll to position [482, 0]
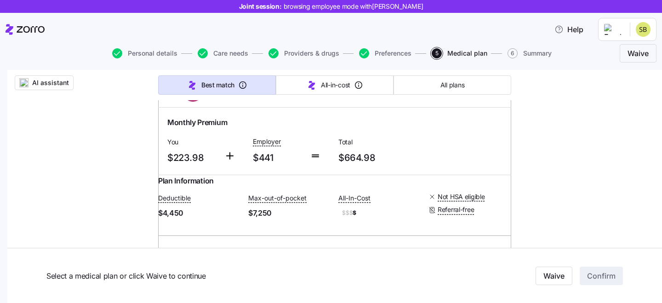
drag, startPoint x: 270, startPoint y: 120, endPoint x: 239, endPoint y: 115, distance: 32.1
click at [239, 100] on div "Silver 203" at bounding box center [292, 90] width 141 height 19
click at [239, 95] on span "Silver 203" at bounding box center [251, 90] width 29 height 9
drag, startPoint x: 238, startPoint y: 118, endPoint x: 265, endPoint y: 119, distance: 27.2
click at [265, 95] on span "Silver 203" at bounding box center [251, 90] width 29 height 9
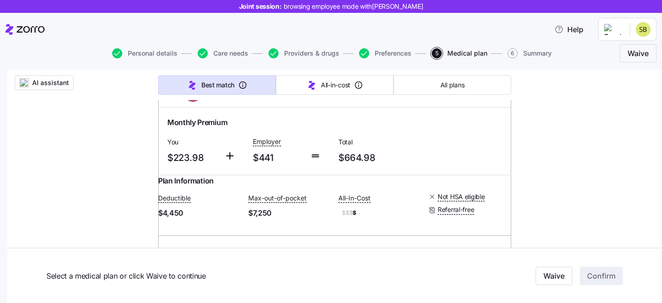
drag, startPoint x: 266, startPoint y: 119, endPoint x: 235, endPoint y: 119, distance: 31.3
click at [235, 100] on div "Silver 203" at bounding box center [292, 90] width 141 height 19
copy span "Silver 203"
